Goal: Check status: Check status

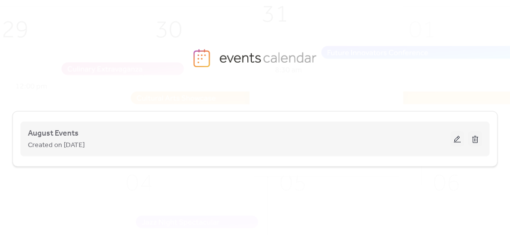
click at [85, 140] on span "Created on [DATE]" at bounding box center [56, 146] width 57 height 12
click at [457, 140] on button at bounding box center [458, 139] width 14 height 15
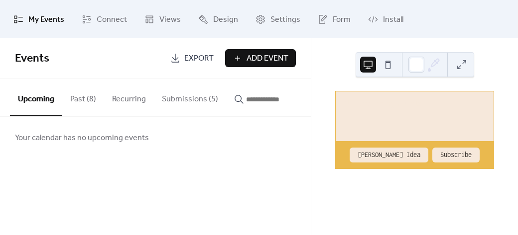
click at [68, 100] on button "Past (8)" at bounding box center [83, 97] width 42 height 37
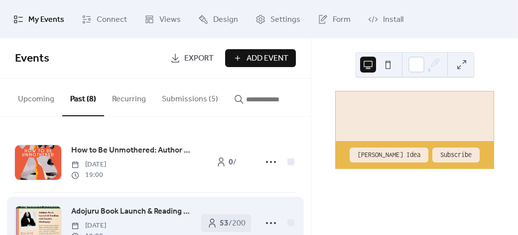
click at [139, 215] on span "Adojuru Book Launch & Reading with [PERSON_NAME]" at bounding box center [131, 212] width 120 height 12
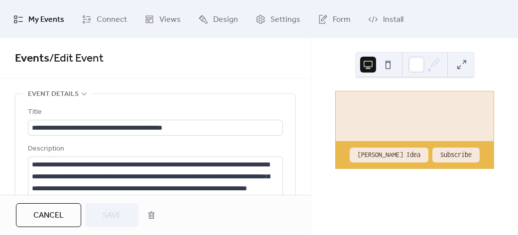
click at [215, 94] on div "•••" at bounding box center [155, 94] width 280 height 1
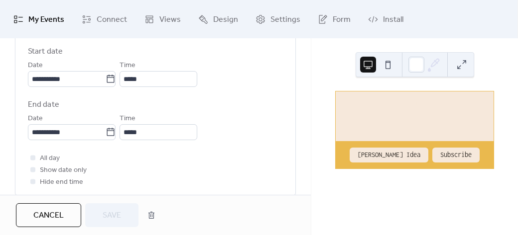
scroll to position [100, 0]
click at [249, 101] on label "End date" at bounding box center [155, 104] width 255 height 12
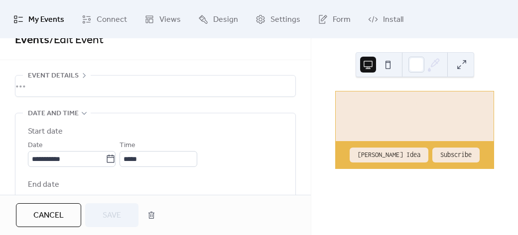
scroll to position [20, 0]
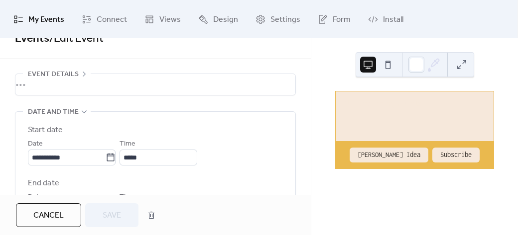
click at [33, 89] on div "•••" at bounding box center [155, 84] width 280 height 21
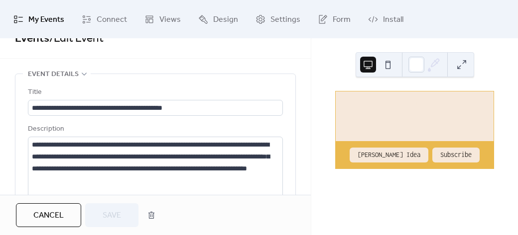
click at [78, 124] on div "Description" at bounding box center [154, 129] width 253 height 12
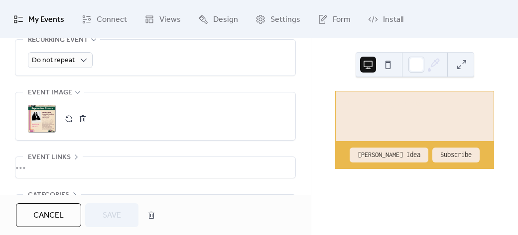
scroll to position [592, 0]
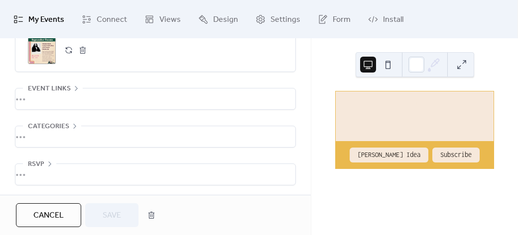
click at [46, 100] on div "•••" at bounding box center [155, 99] width 280 height 21
click at [233, 101] on div "URL" at bounding box center [154, 107] width 253 height 12
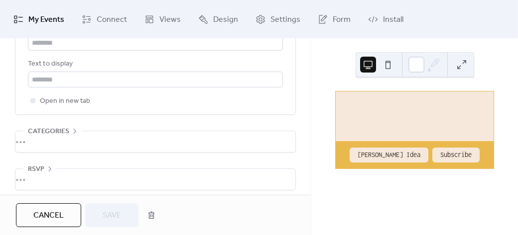
scroll to position [676, 0]
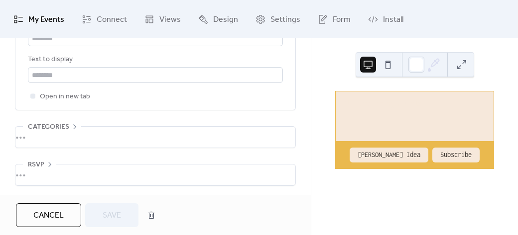
click at [27, 176] on div "•••" at bounding box center [155, 175] width 280 height 21
click at [136, 167] on div "Enable RSVP Limit number of guests Event will be limited to 200 guests based on…" at bounding box center [155, 199] width 255 height 69
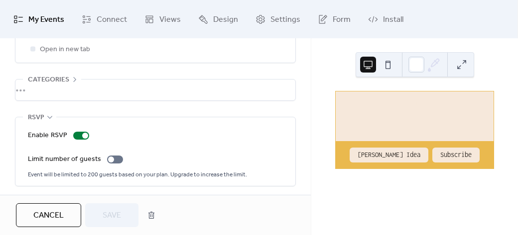
scroll to position [724, 0]
click at [499, 47] on div "No upcoming events [PERSON_NAME] Idea Subscribe" at bounding box center [414, 136] width 207 height 197
click at [62, 206] on button "Cancel" at bounding box center [48, 216] width 65 height 24
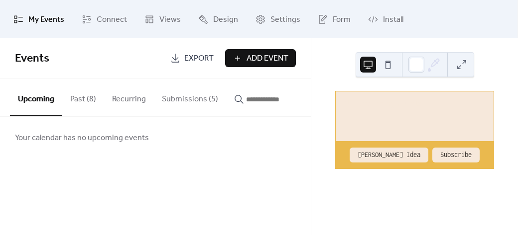
click at [78, 103] on button "Past (8)" at bounding box center [83, 97] width 42 height 37
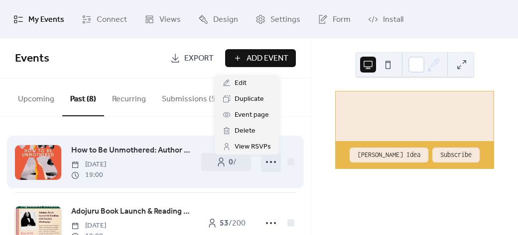
click at [273, 169] on icon at bounding box center [271, 162] width 16 height 16
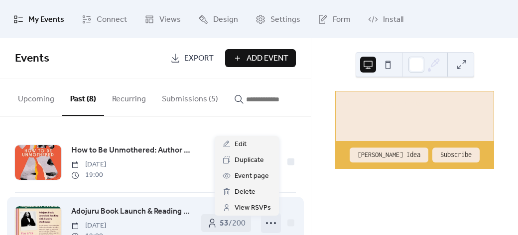
click at [268, 228] on icon at bounding box center [271, 224] width 16 height 16
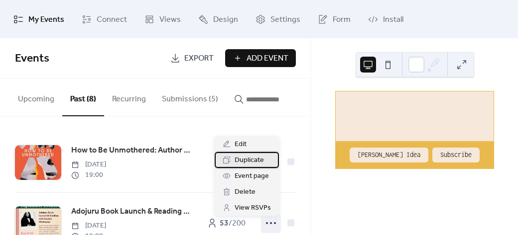
click at [260, 159] on span "Duplicate" at bounding box center [248, 161] width 29 height 12
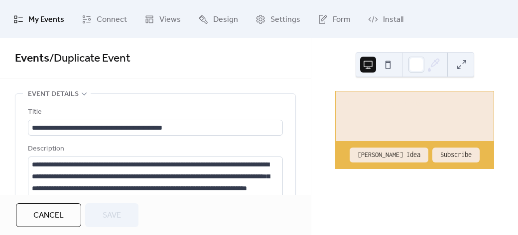
click at [54, 213] on span "Cancel" at bounding box center [48, 216] width 30 height 12
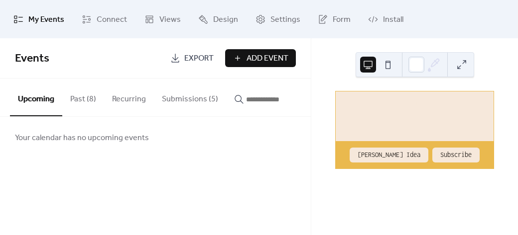
click at [90, 101] on button "Past (8)" at bounding box center [83, 97] width 42 height 37
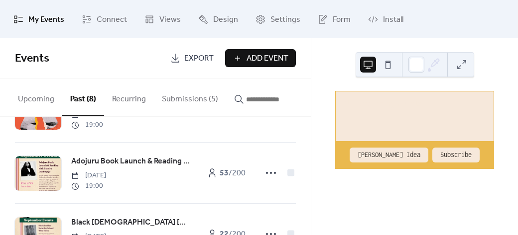
scroll to position [33, 0]
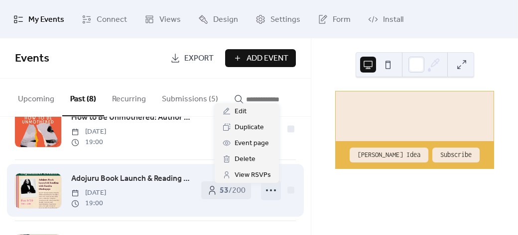
click at [271, 197] on icon at bounding box center [271, 191] width 16 height 16
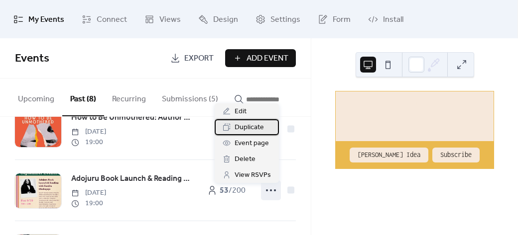
click at [256, 128] on span "Duplicate" at bounding box center [248, 128] width 29 height 12
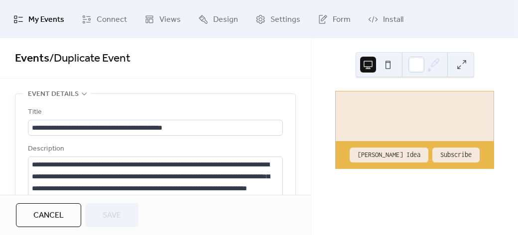
click at [292, 129] on div "**********" at bounding box center [155, 230] width 280 height 273
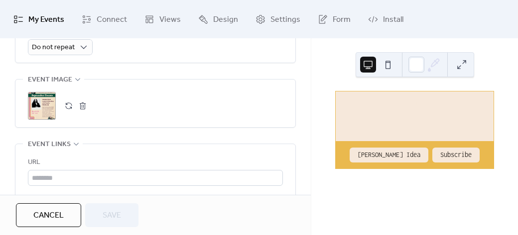
scroll to position [538, 0]
click at [73, 213] on button "Cancel" at bounding box center [48, 216] width 65 height 24
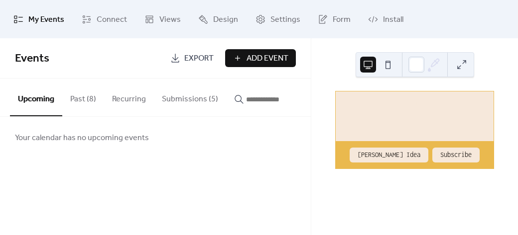
click at [166, 103] on button "Submissions (5)" at bounding box center [190, 97] width 72 height 37
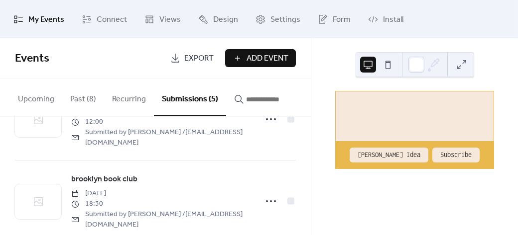
scroll to position [304, 0]
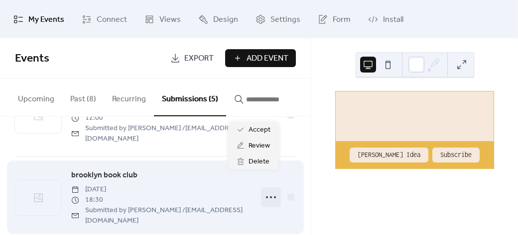
click at [270, 190] on icon at bounding box center [271, 198] width 16 height 16
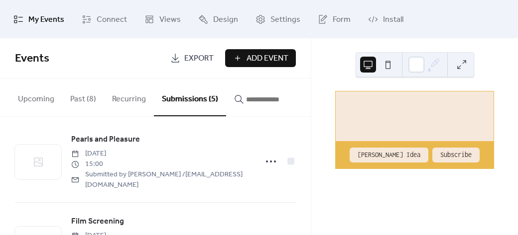
scroll to position [1, 0]
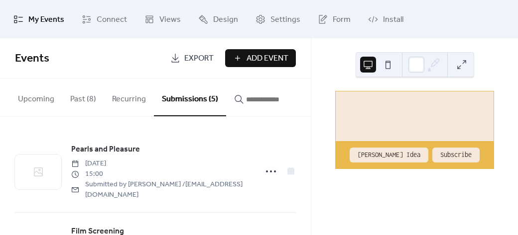
click at [82, 95] on button "Past (8)" at bounding box center [83, 97] width 42 height 37
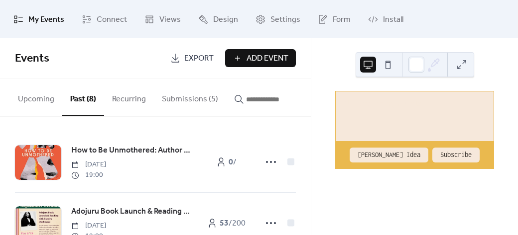
click at [321, 166] on div "No upcoming events [PERSON_NAME] Idea Subscribe" at bounding box center [414, 136] width 207 height 197
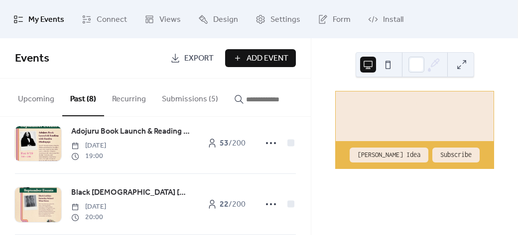
scroll to position [88, 0]
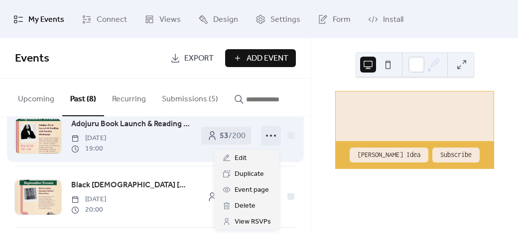
click at [270, 137] on circle at bounding box center [271, 136] width 2 height 2
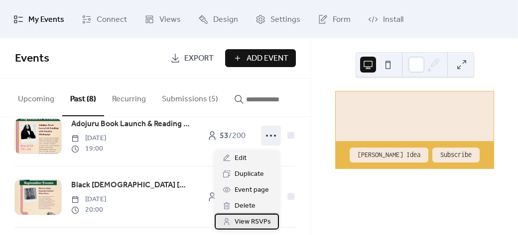
click at [249, 223] on span "View RSVPs" at bounding box center [252, 223] width 36 height 12
